Goal: Obtain resource: Obtain resource

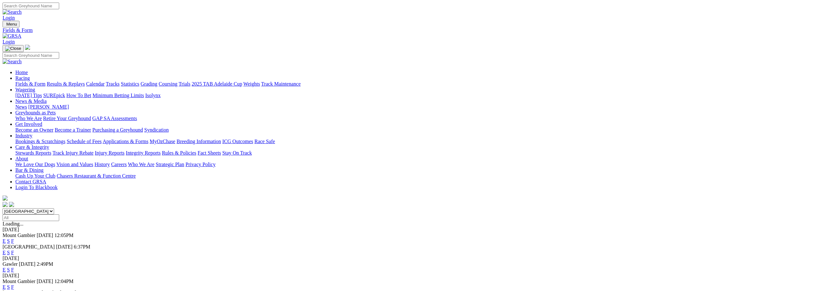
click at [14, 250] on link "F" at bounding box center [12, 252] width 3 height 5
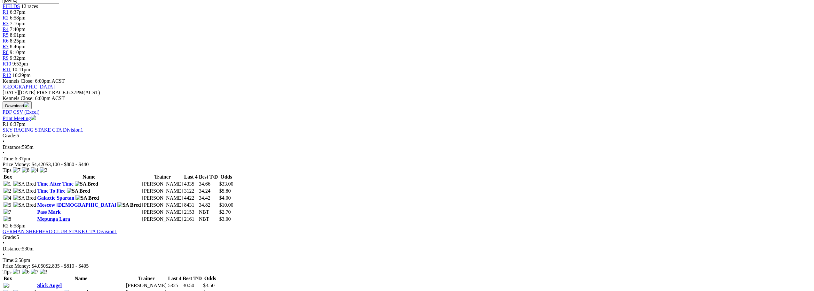
scroll to position [224, 0]
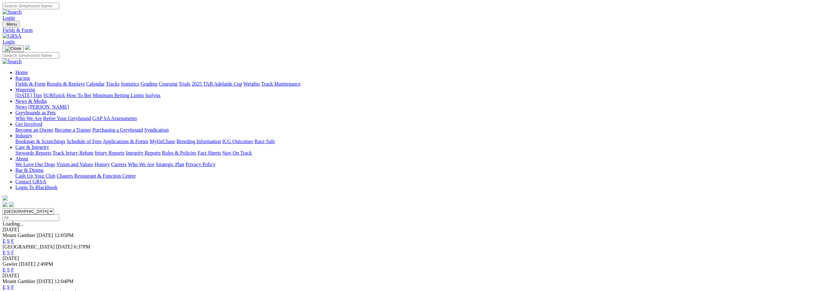
click at [14, 239] on link "F" at bounding box center [12, 241] width 3 height 5
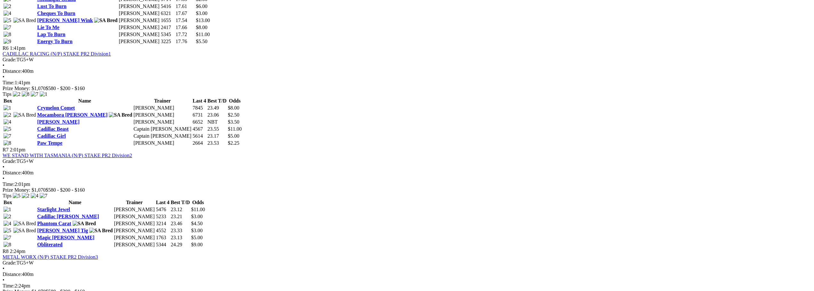
scroll to position [832, 0]
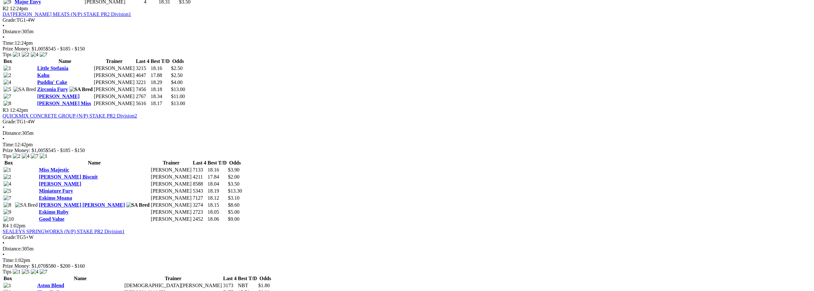
scroll to position [907, 0]
